Goal: Information Seeking & Learning: Check status

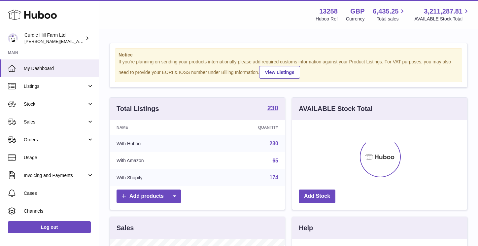
scroll to position [103, 175]
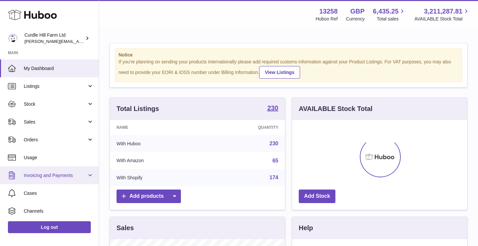
click at [60, 176] on span "Invoicing and Payments" at bounding box center [55, 175] width 63 height 6
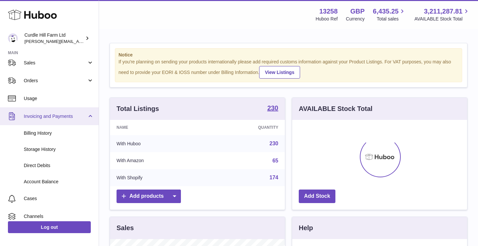
scroll to position [61, 0]
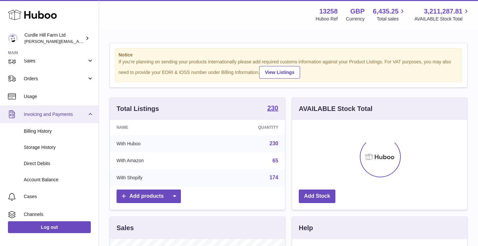
click at [57, 112] on span "Invoicing and Payments" at bounding box center [55, 114] width 63 height 6
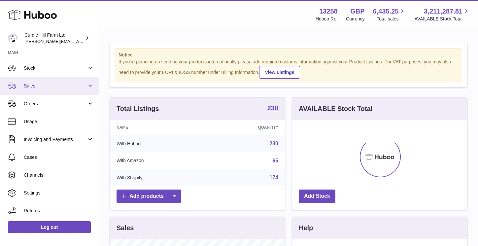
scroll to position [36, 0]
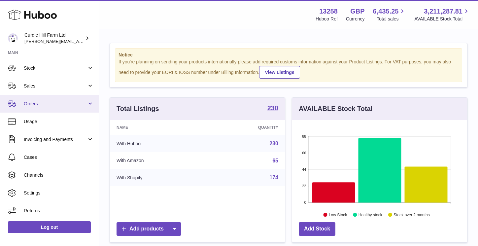
click at [44, 104] on span "Orders" at bounding box center [55, 104] width 63 height 6
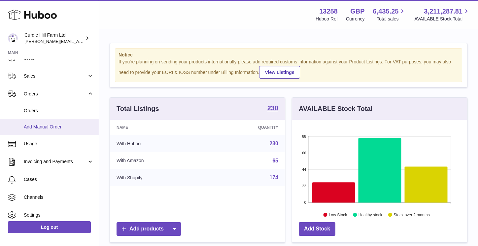
scroll to position [0, 0]
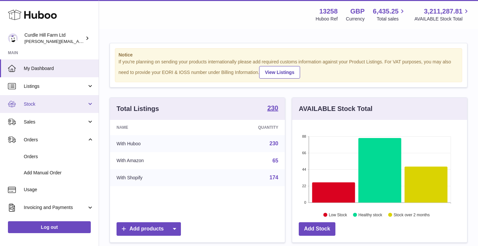
click at [47, 101] on span "Stock" at bounding box center [55, 104] width 63 height 6
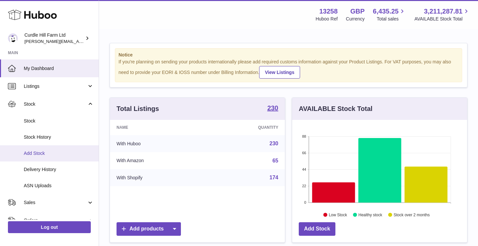
scroll to position [11, 0]
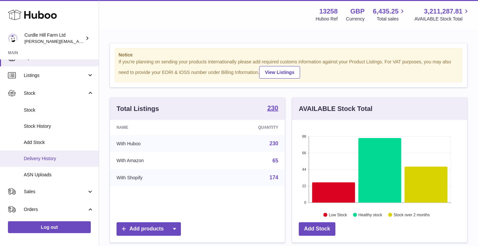
click at [49, 160] on span "Delivery History" at bounding box center [59, 159] width 70 height 6
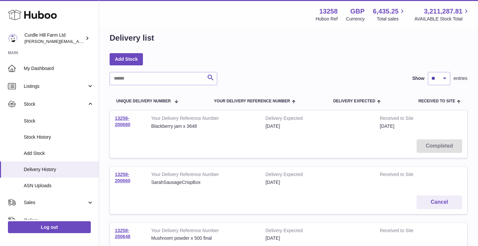
scroll to position [11, 0]
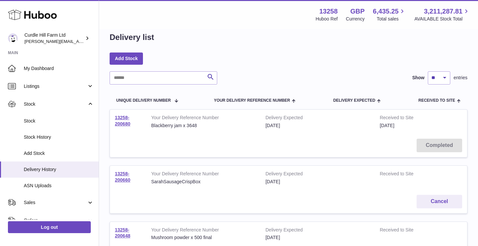
click at [245, 149] on td "Completed" at bounding box center [289, 145] width 358 height 23
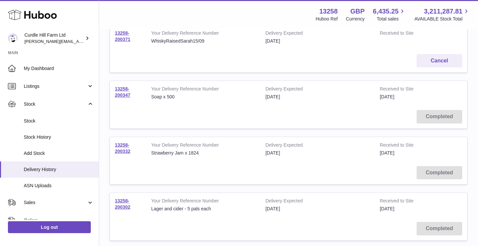
scroll to position [320, 0]
click at [70, 144] on link "Stock History" at bounding box center [49, 137] width 99 height 16
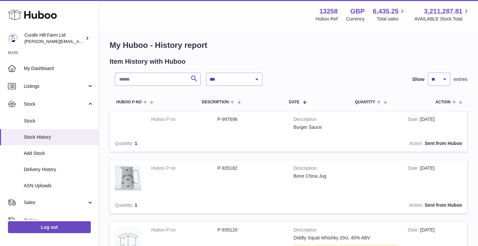
scroll to position [5, 0]
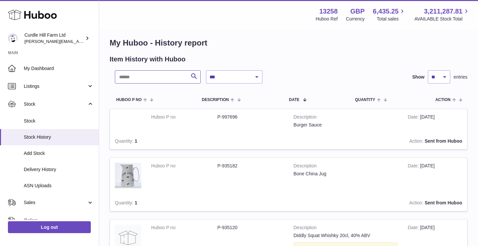
click at [166, 75] on input "text" at bounding box center [158, 76] width 86 height 13
type input "*****"
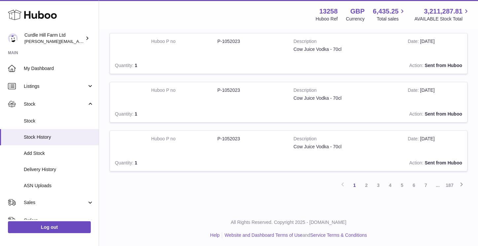
scroll to position [423, 0]
click at [367, 181] on link "2" at bounding box center [367, 185] width 12 height 12
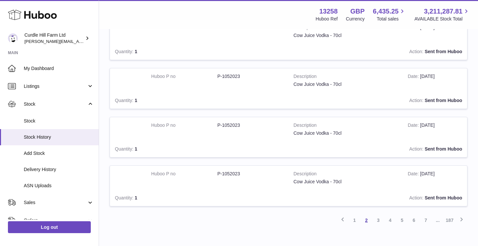
scroll to position [388, 0]
click at [382, 219] on link "3" at bounding box center [379, 220] width 12 height 12
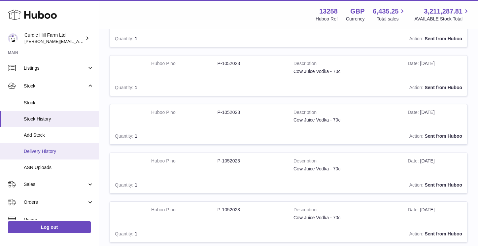
scroll to position [19, 0]
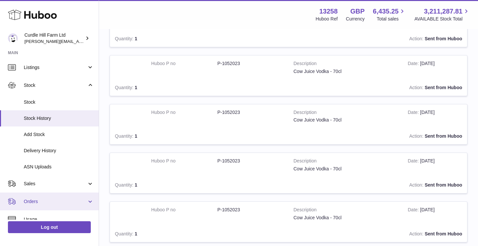
click at [56, 204] on span "Orders" at bounding box center [55, 202] width 63 height 6
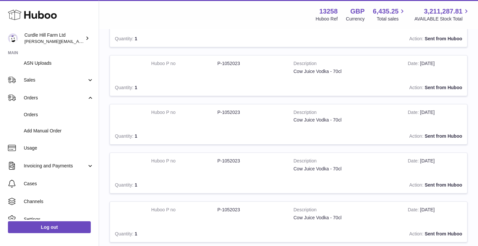
scroll to position [125, 0]
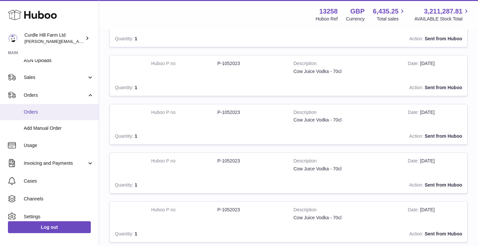
click at [31, 111] on span "Orders" at bounding box center [59, 112] width 70 height 6
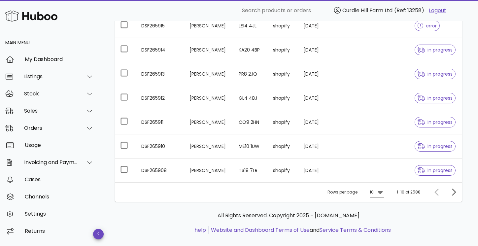
scroll to position [189, 0]
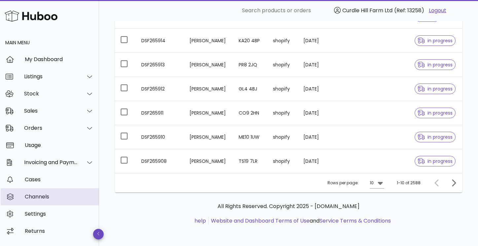
click at [41, 200] on div "Channels" at bounding box center [59, 197] width 69 height 14
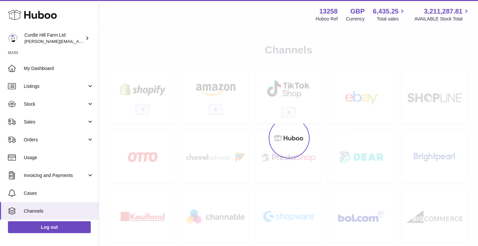
click at [91, 74] on link "My Dashboard" at bounding box center [49, 68] width 99 height 18
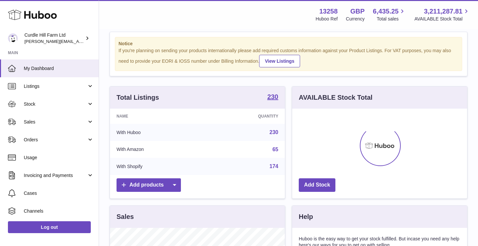
scroll to position [12, 0]
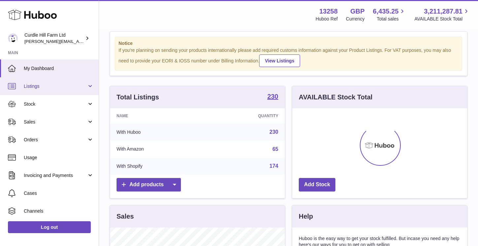
click at [78, 83] on link "Listings" at bounding box center [49, 86] width 99 height 18
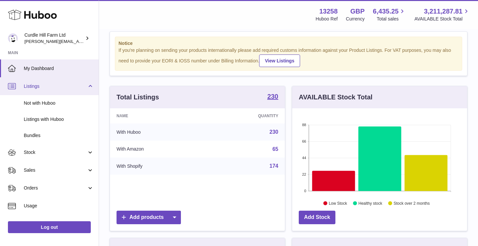
click at [76, 88] on span "Listings" at bounding box center [55, 86] width 63 height 6
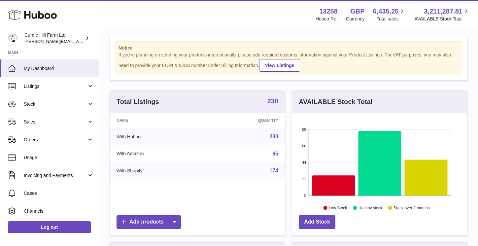
scroll to position [0, 0]
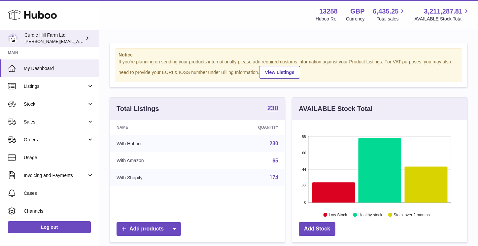
click at [75, 36] on div "Curdle Hill Farm Ltd [PERSON_NAME][EMAIL_ADDRESS][DOMAIN_NAME]" at bounding box center [53, 38] width 59 height 13
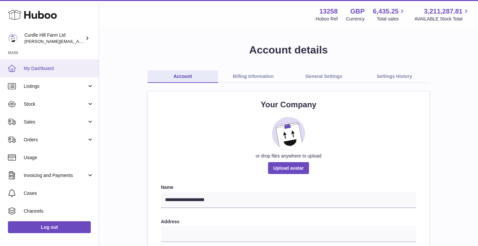
click at [29, 67] on span "My Dashboard" at bounding box center [59, 68] width 70 height 6
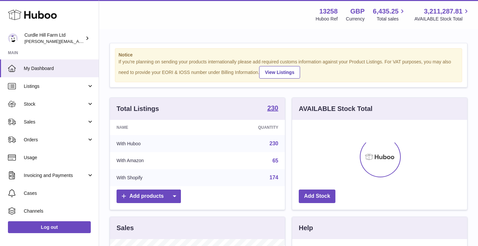
scroll to position [103, 175]
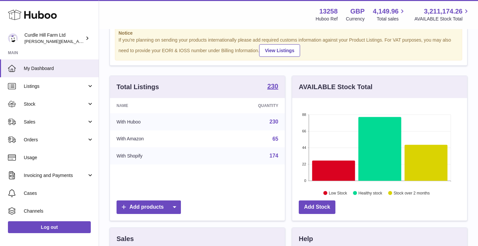
scroll to position [26, 0]
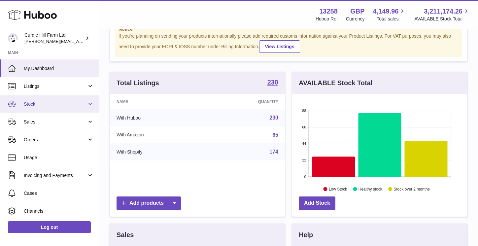
click at [53, 111] on link "Stock" at bounding box center [49, 104] width 99 height 18
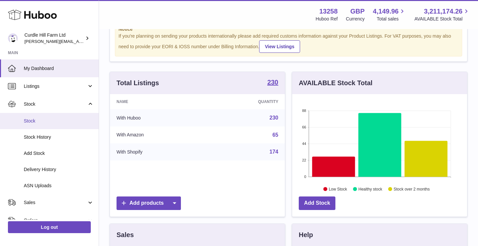
click at [39, 122] on span "Stock" at bounding box center [59, 121] width 70 height 6
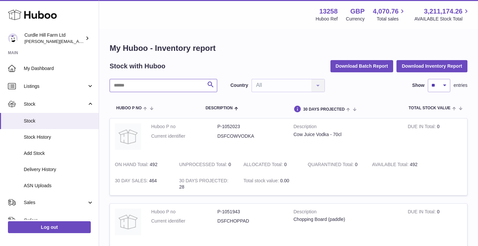
click at [171, 85] on input "text" at bounding box center [164, 85] width 108 height 13
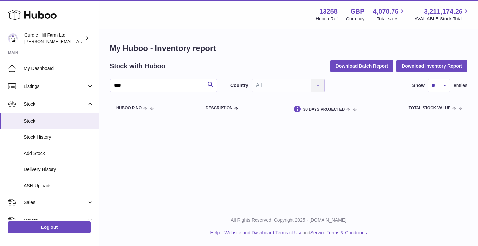
click at [155, 85] on input "****" at bounding box center [164, 85] width 108 height 13
type input "*****"
click at [50, 124] on span "Stock" at bounding box center [59, 121] width 70 height 6
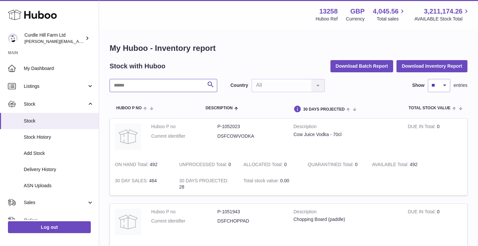
click at [147, 89] on input "text" at bounding box center [164, 85] width 108 height 13
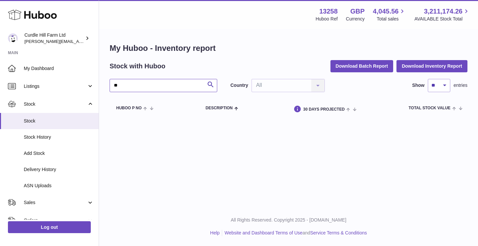
type input "*"
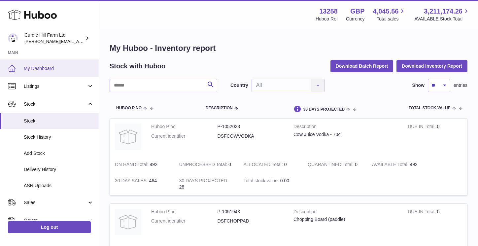
click at [30, 69] on span "My Dashboard" at bounding box center [59, 68] width 70 height 6
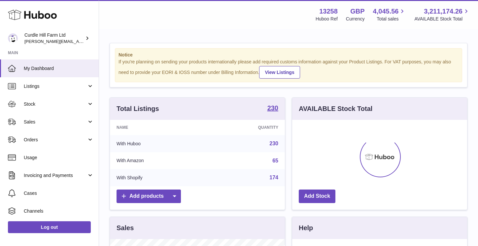
scroll to position [103, 175]
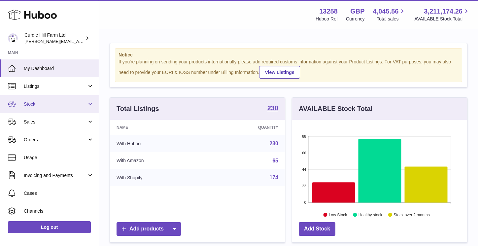
click at [43, 107] on link "Stock" at bounding box center [49, 104] width 99 height 18
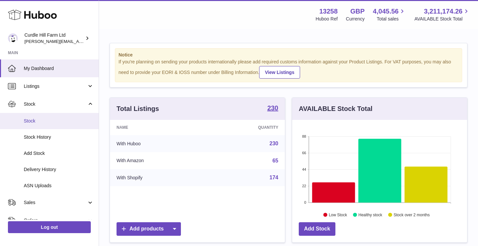
click at [43, 120] on span "Stock" at bounding box center [59, 121] width 70 height 6
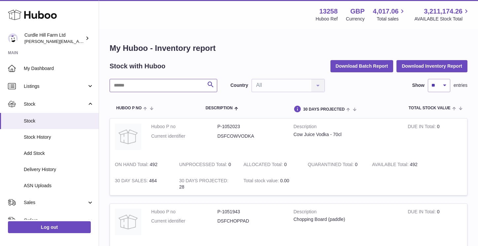
click at [183, 88] on input "text" at bounding box center [164, 85] width 108 height 13
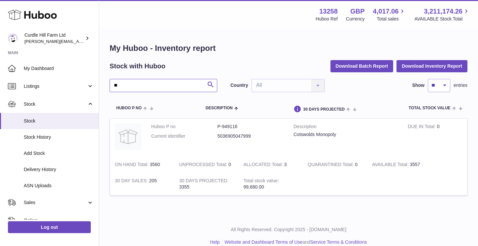
type input "*"
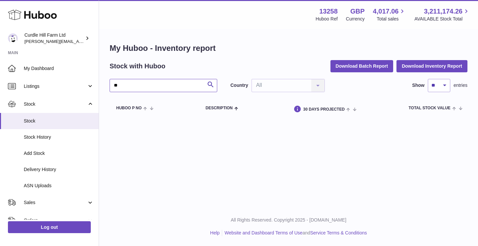
type input "*"
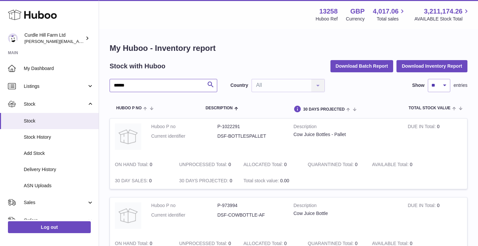
click at [181, 86] on input "******" at bounding box center [164, 85] width 108 height 13
type input "*****"
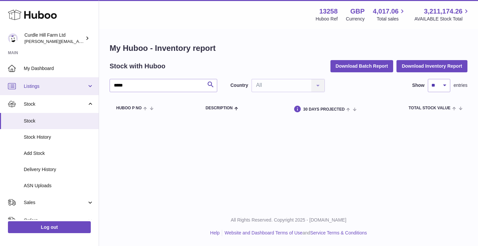
click at [43, 83] on link "Listings" at bounding box center [49, 86] width 99 height 18
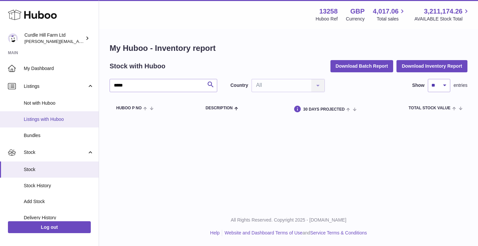
click at [47, 117] on span "Listings with Huboo" at bounding box center [59, 119] width 70 height 6
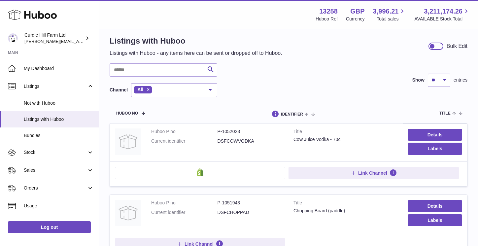
scroll to position [8, 0]
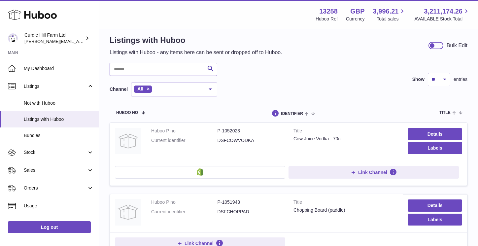
click at [160, 67] on input "text" at bounding box center [164, 69] width 108 height 13
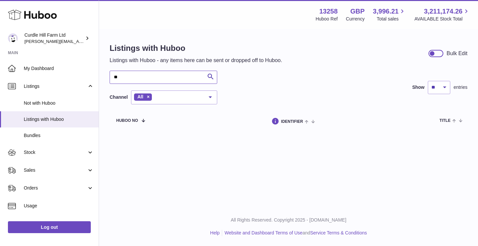
type input "*"
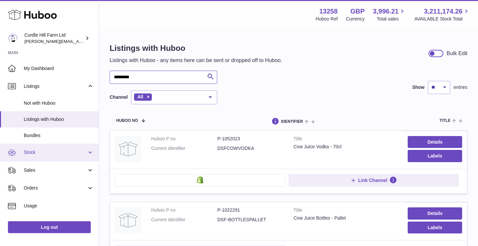
type input "*********"
click at [68, 156] on link "Stock" at bounding box center [49, 153] width 99 height 18
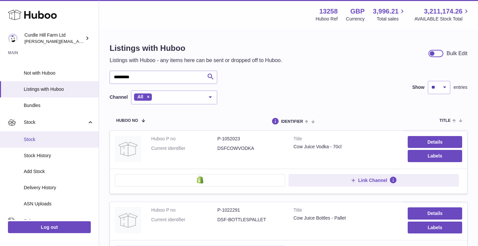
scroll to position [31, 0]
click at [38, 141] on span "Stock" at bounding box center [59, 139] width 70 height 6
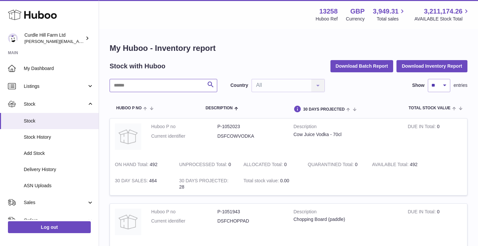
click at [137, 83] on input "text" at bounding box center [164, 85] width 108 height 13
type input "****"
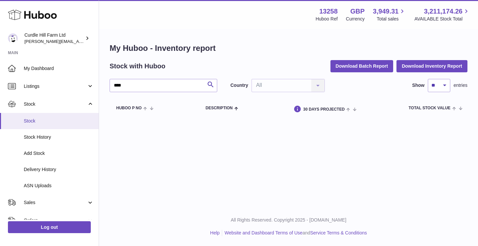
click at [29, 119] on span "Stock" at bounding box center [59, 121] width 70 height 6
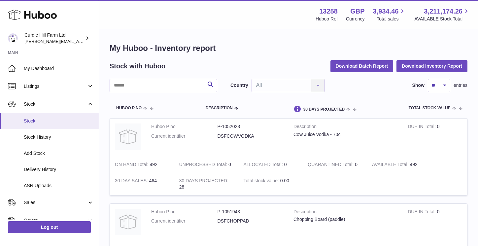
click at [32, 120] on span "Stock" at bounding box center [59, 121] width 70 height 6
click at [440, 70] on button "Download Inventory Report" at bounding box center [432, 66] width 71 height 12
click at [332, 221] on div "Chopping Board (paddle)" at bounding box center [346, 219] width 104 height 6
click at [428, 64] on button "Download Inventory Report" at bounding box center [432, 66] width 71 height 12
click at [152, 84] on input "text" at bounding box center [164, 85] width 108 height 13
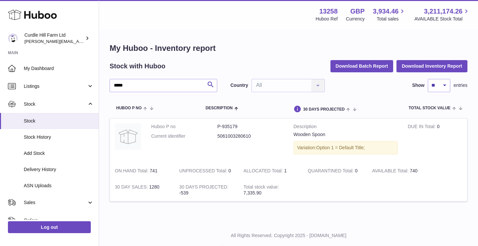
click at [233, 125] on dd "P-935179" at bounding box center [251, 127] width 66 height 6
copy dd "935179"
click at [148, 91] on input "*****" at bounding box center [164, 85] width 108 height 13
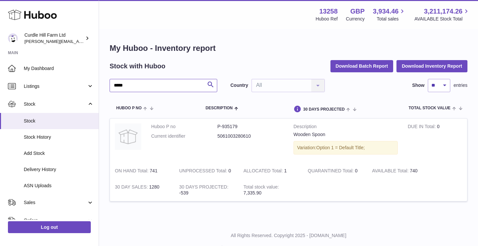
paste input "*"
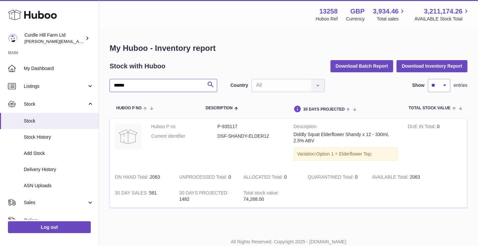
click at [133, 85] on input "******" at bounding box center [164, 85] width 108 height 13
paste input "text"
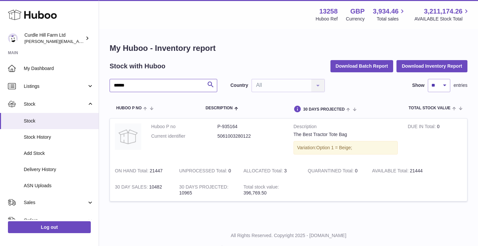
type input "******"
